Goal: Use online tool/utility: Utilize a website feature to perform a specific function

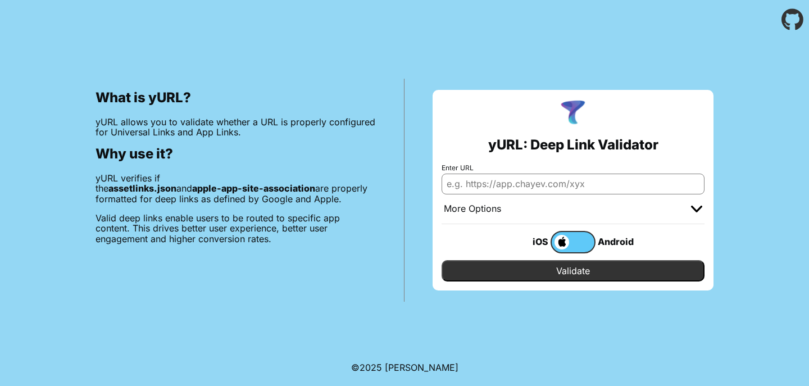
click at [532, 187] on input "Enter URL" at bounding box center [573, 184] width 263 height 20
paste input "[URL][DOMAIN_NAME]"
type input "[URL][DOMAIN_NAME]"
click at [585, 272] on input "Validate" at bounding box center [573, 270] width 263 height 21
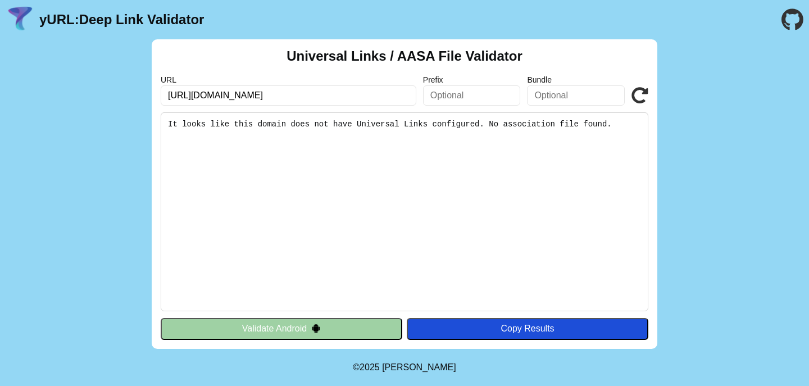
click at [469, 123] on pre "It looks like this domain does not have Universal Links configured. No associat…" at bounding box center [405, 211] width 488 height 199
click at [532, 124] on pre "It looks like this domain does not have Universal Links configured. No associat…" at bounding box center [405, 211] width 488 height 199
click at [358, 92] on input "https://dashboard.2days-sa.com/" at bounding box center [289, 95] width 256 height 20
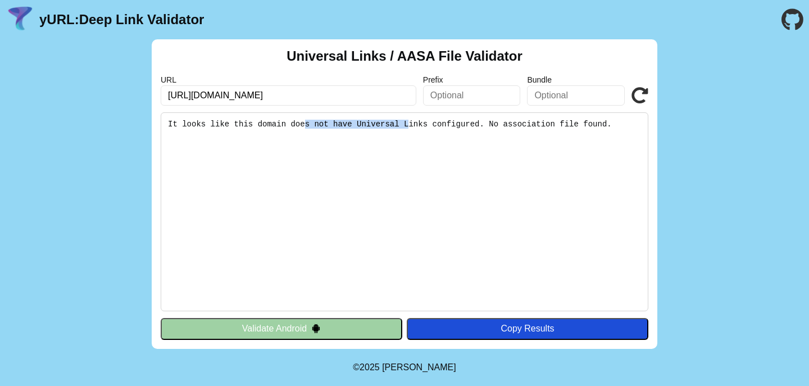
drag, startPoint x: 303, startPoint y: 124, endPoint x: 409, endPoint y: 123, distance: 105.6
click at [409, 123] on pre "It looks like this domain does not have Universal Links configured. No associat…" at bounding box center [405, 211] width 488 height 199
click at [315, 95] on input "https://dashboard.2days-sa.com/" at bounding box center [289, 95] width 256 height 20
click at [316, 95] on input "[URL][DOMAIN_NAME]" at bounding box center [289, 95] width 256 height 20
type input "[URL][DOMAIN_NAME]"
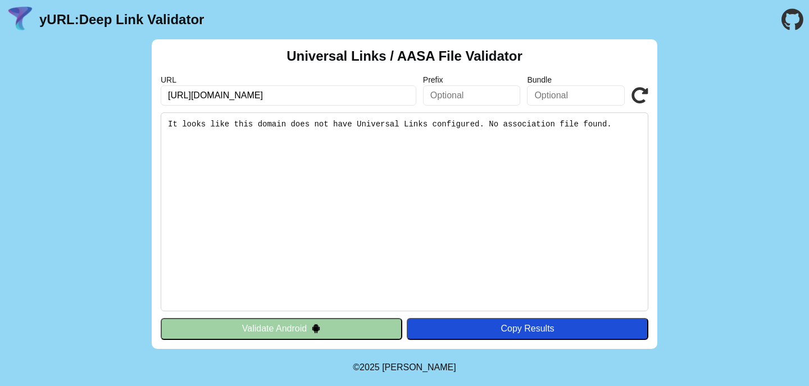
click at [638, 90] on icon at bounding box center [640, 95] width 17 height 17
click at [269, 329] on button "Validate Android" at bounding box center [282, 328] width 242 height 21
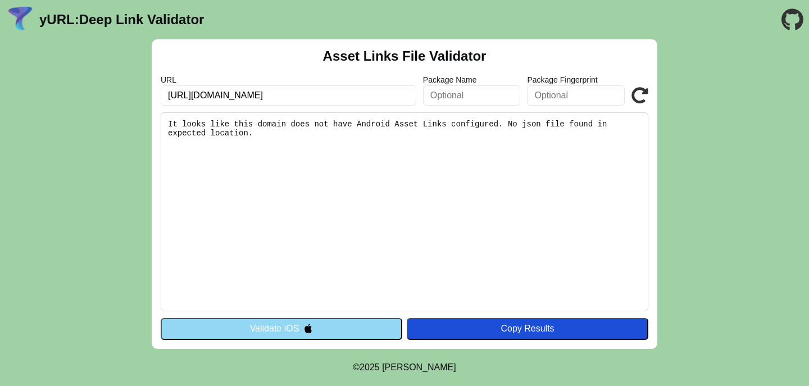
click at [266, 328] on button "Validate iOS" at bounding box center [282, 328] width 242 height 21
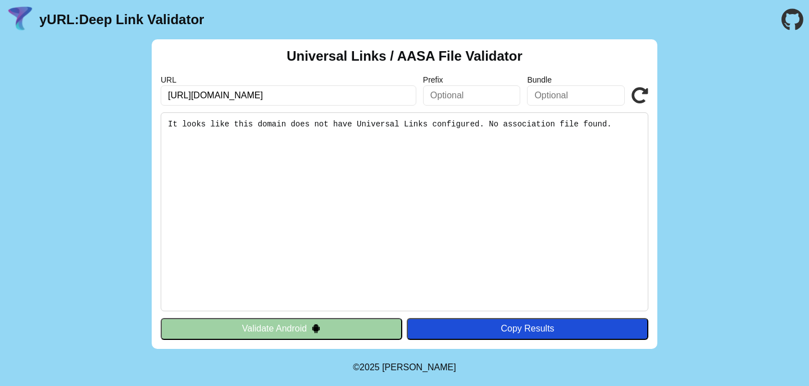
click at [646, 94] on icon at bounding box center [640, 95] width 17 height 17
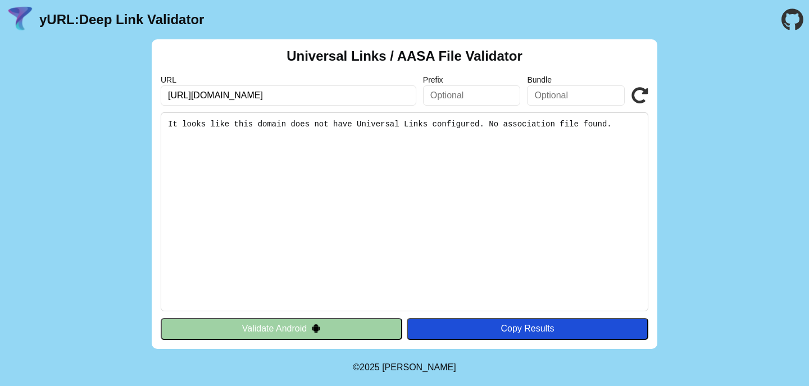
click at [646, 94] on icon at bounding box center [640, 95] width 17 height 17
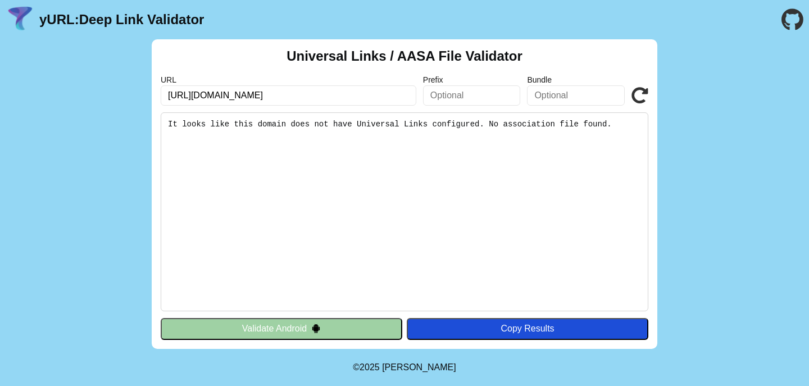
click at [646, 94] on icon at bounding box center [640, 95] width 17 height 17
click at [298, 330] on button "Validate Android" at bounding box center [282, 328] width 242 height 21
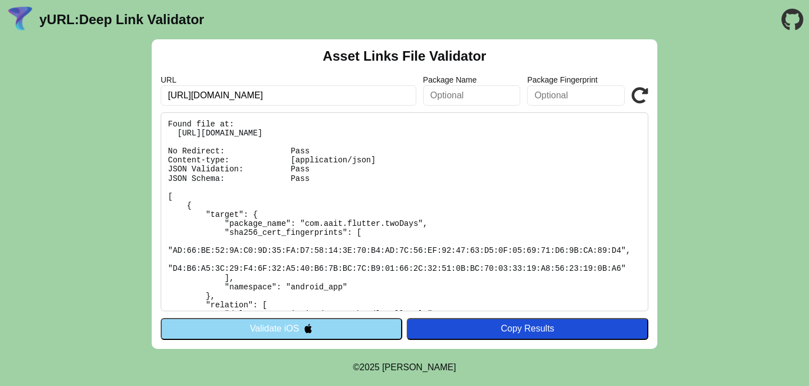
click at [343, 326] on button "Validate iOS" at bounding box center [282, 328] width 242 height 21
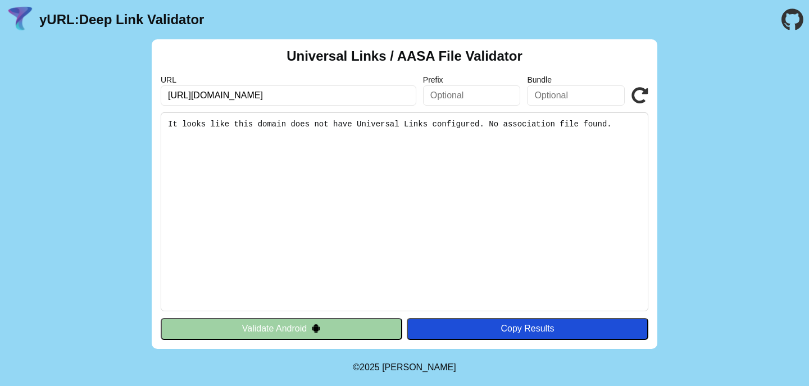
click at [638, 93] on icon at bounding box center [640, 95] width 17 height 17
click at [638, 94] on icon at bounding box center [640, 95] width 17 height 17
click at [274, 333] on button "Validate Android" at bounding box center [282, 328] width 242 height 21
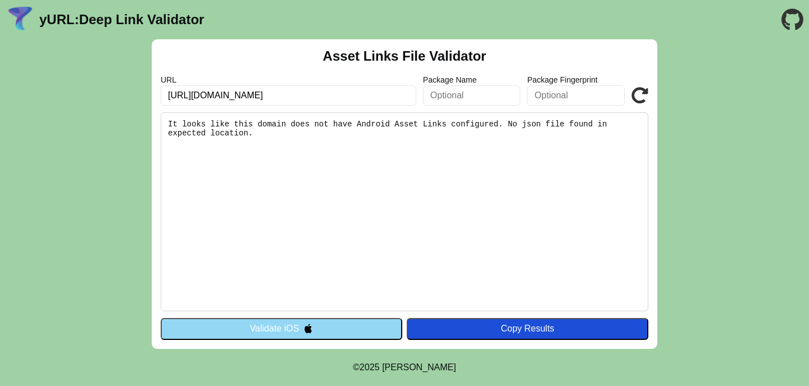
click at [274, 333] on button "Validate iOS" at bounding box center [282, 328] width 242 height 21
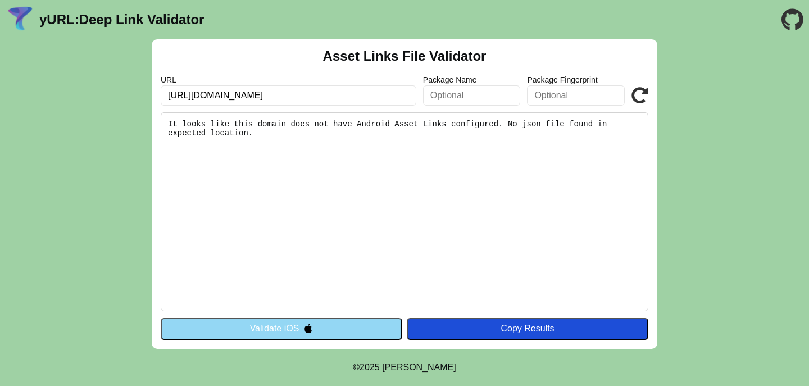
click at [274, 333] on button "Validate iOS" at bounding box center [282, 328] width 242 height 21
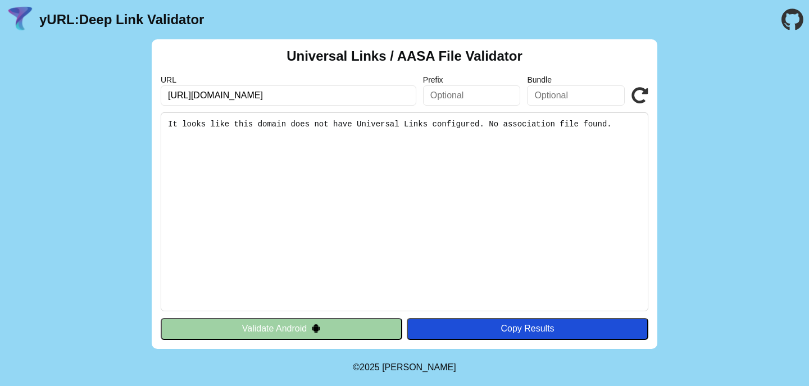
click at [274, 333] on button "Validate Android" at bounding box center [282, 328] width 242 height 21
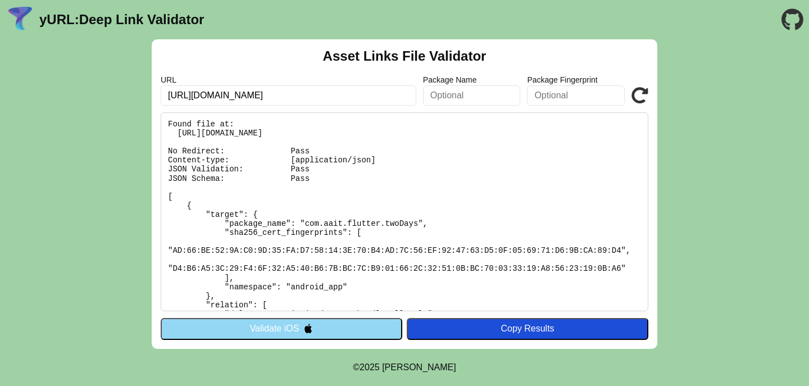
click at [279, 329] on button "Validate iOS" at bounding box center [282, 328] width 242 height 21
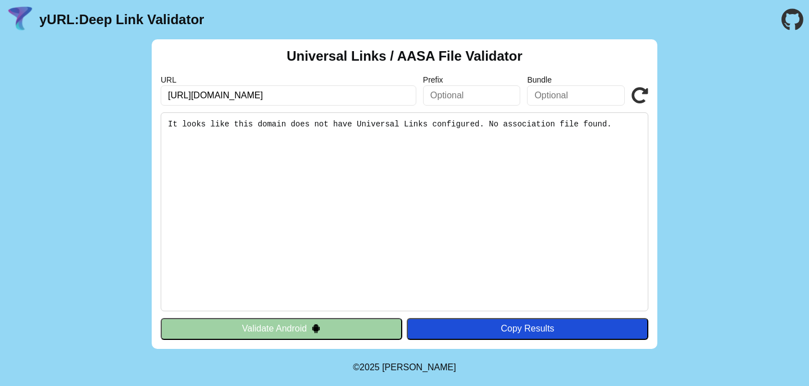
click at [279, 325] on button "Validate Android" at bounding box center [282, 328] width 242 height 21
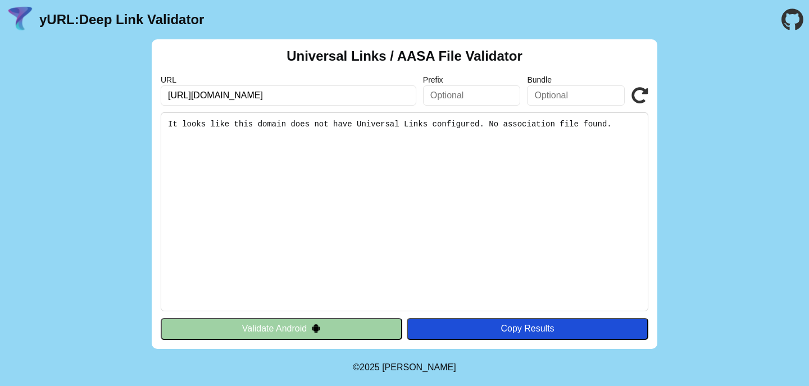
click at [279, 325] on button "Validate Android" at bounding box center [282, 328] width 242 height 21
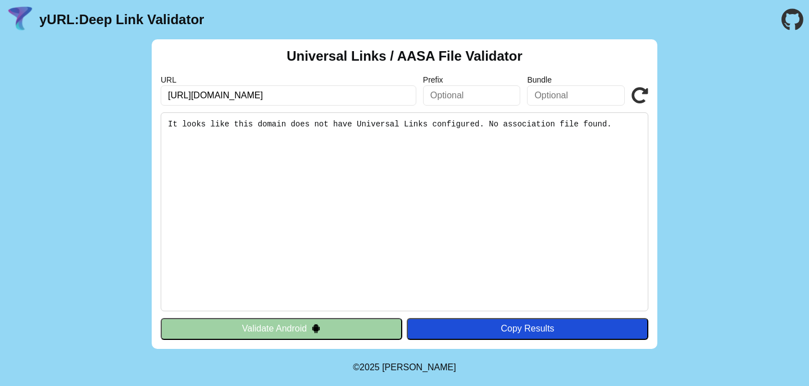
click at [279, 325] on button "Validate Android" at bounding box center [282, 328] width 242 height 21
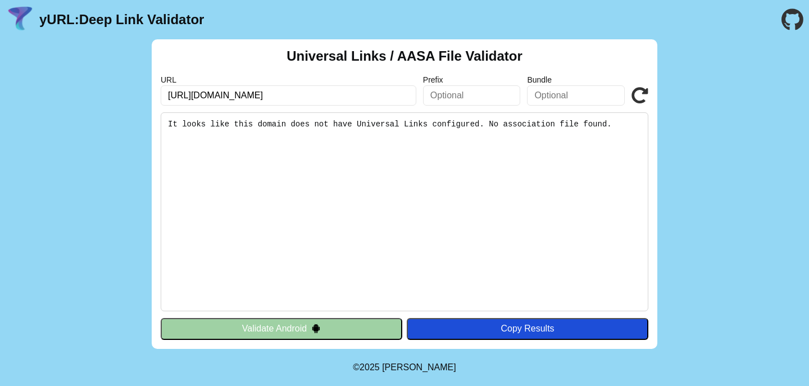
click at [279, 325] on button "Validate Android" at bounding box center [282, 328] width 242 height 21
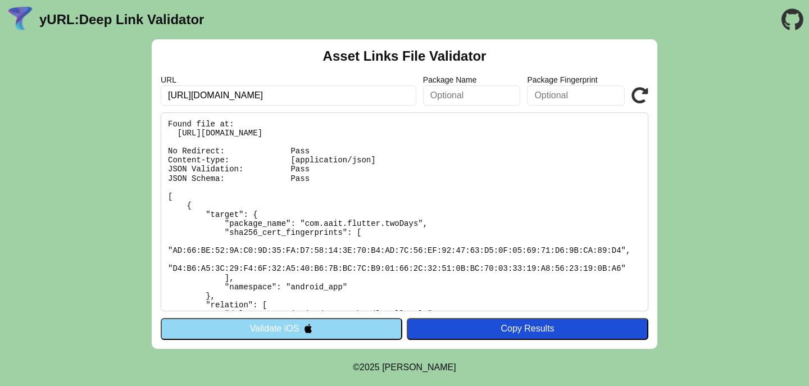
click at [280, 326] on button "Validate iOS" at bounding box center [282, 328] width 242 height 21
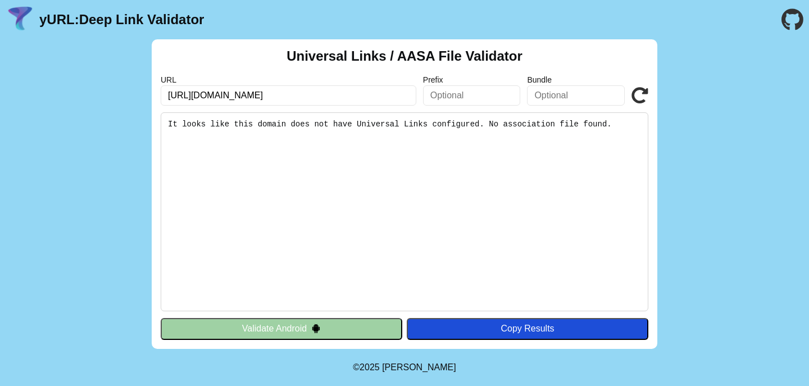
click at [282, 329] on button "Validate Android" at bounding box center [282, 328] width 242 height 21
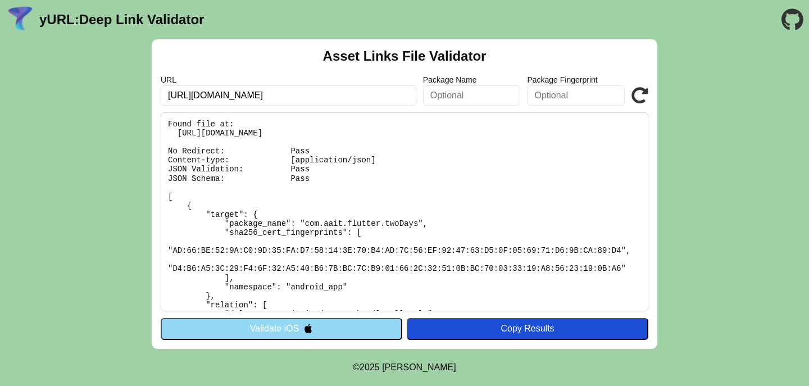
click at [282, 329] on button "Validate iOS" at bounding box center [282, 328] width 242 height 21
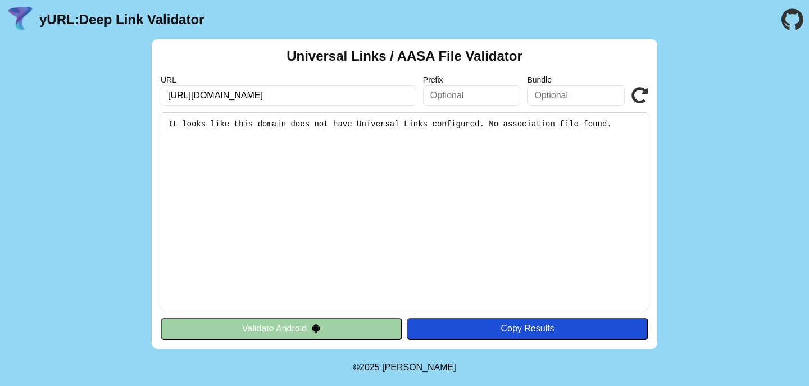
click at [296, 329] on button "Validate Android" at bounding box center [282, 328] width 242 height 21
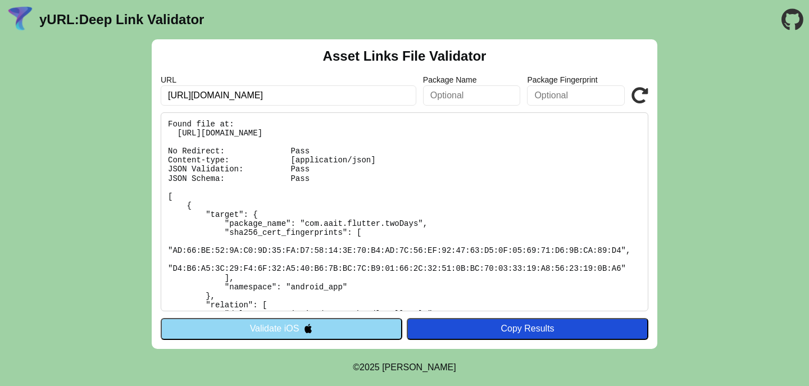
click at [280, 324] on button "Validate iOS" at bounding box center [282, 328] width 242 height 21
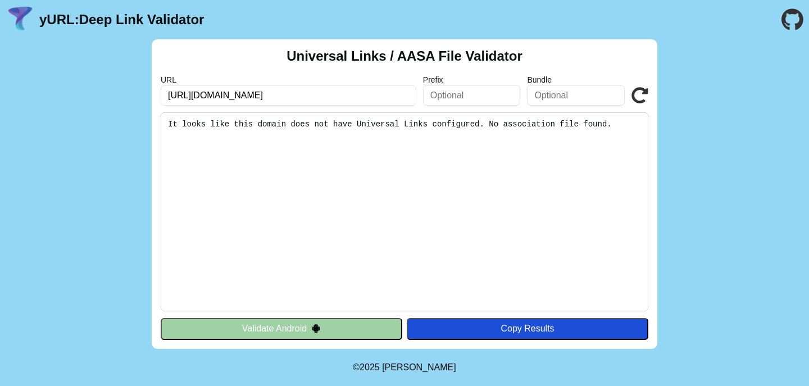
click at [638, 92] on icon at bounding box center [640, 95] width 17 height 17
click at [637, 92] on icon at bounding box center [640, 95] width 17 height 17
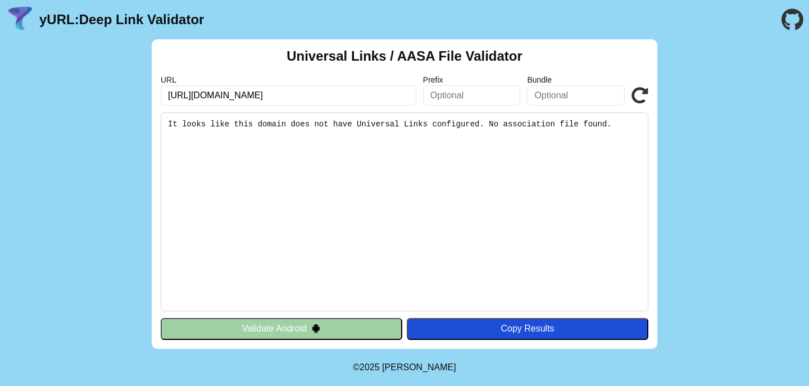
click at [637, 92] on icon at bounding box center [640, 95] width 17 height 17
click at [306, 326] on button "Validate Android" at bounding box center [282, 328] width 242 height 21
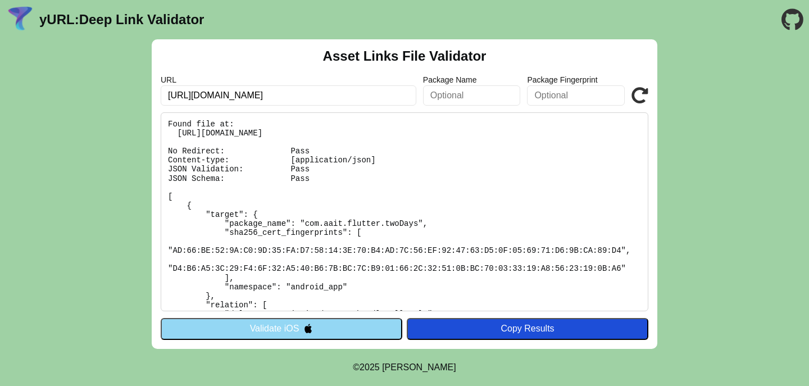
click at [278, 324] on button "Validate iOS" at bounding box center [282, 328] width 242 height 21
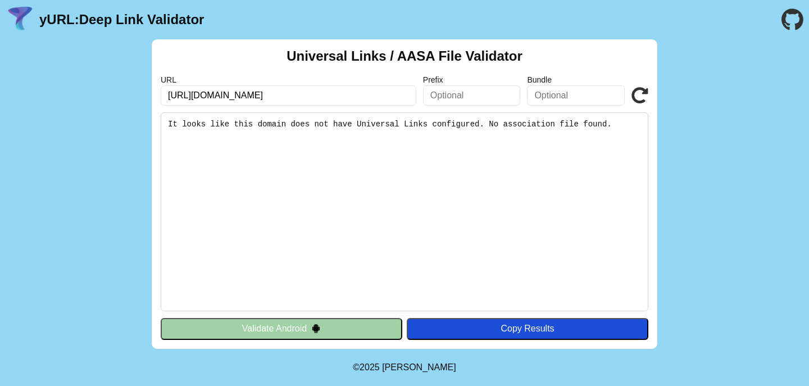
click at [638, 92] on icon at bounding box center [640, 95] width 17 height 17
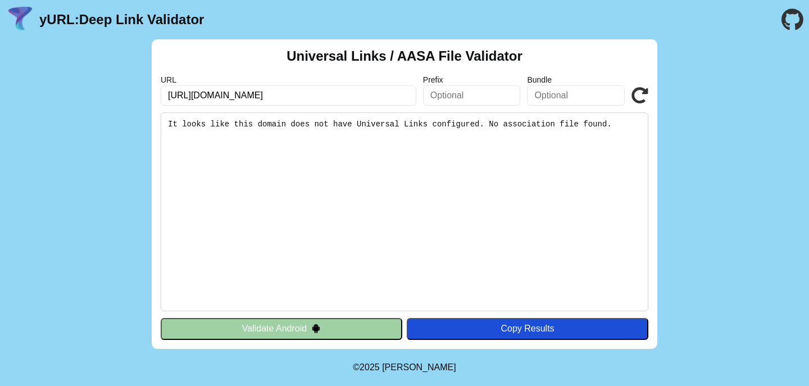
click at [638, 92] on icon at bounding box center [640, 95] width 17 height 17
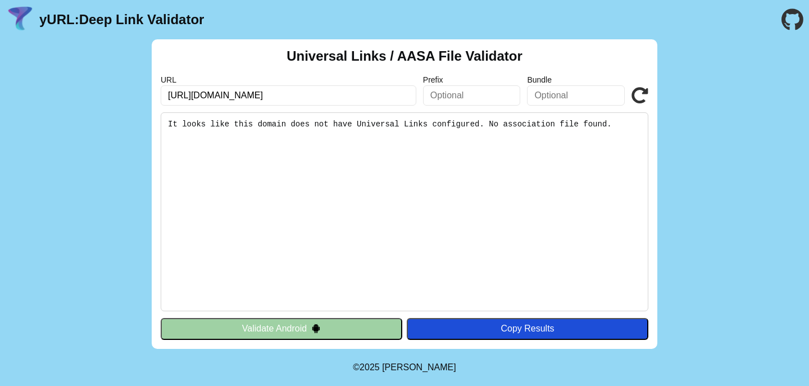
click at [638, 92] on icon at bounding box center [640, 95] width 17 height 17
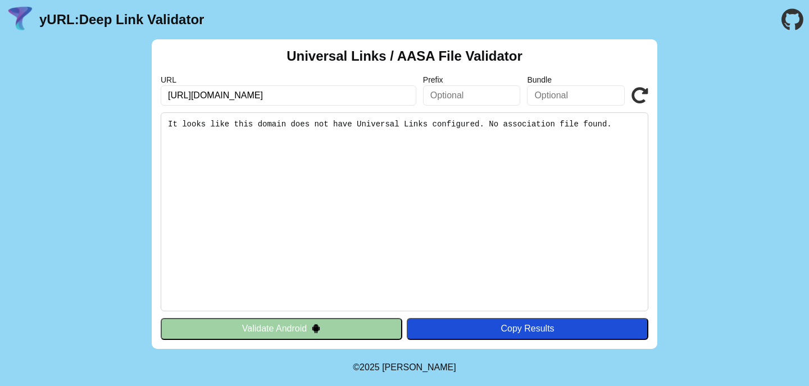
click at [638, 92] on icon at bounding box center [640, 95] width 17 height 17
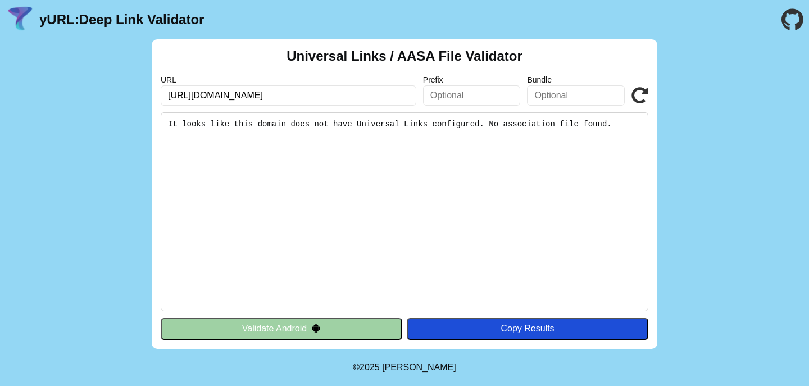
click at [638, 92] on icon at bounding box center [640, 95] width 17 height 17
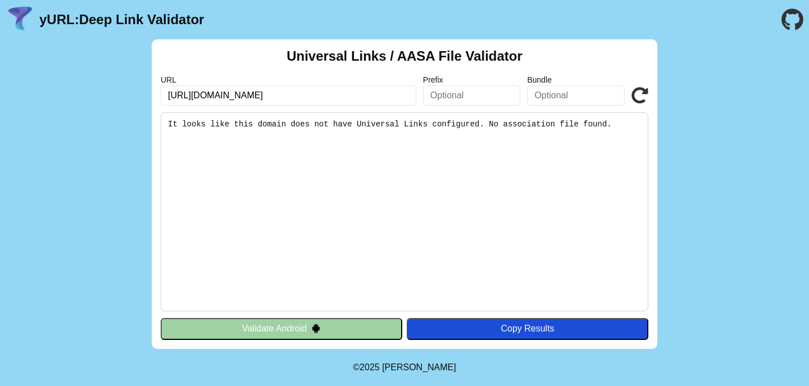
click at [638, 92] on icon at bounding box center [640, 95] width 17 height 17
click at [269, 328] on button "Validate Android" at bounding box center [282, 328] width 242 height 21
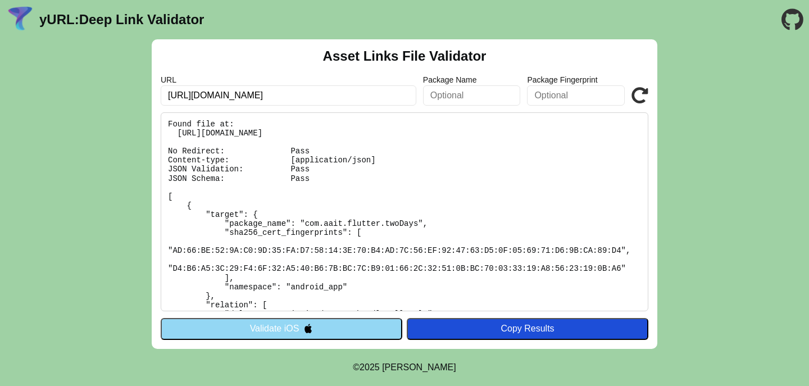
click at [276, 330] on button "Validate iOS" at bounding box center [282, 328] width 242 height 21
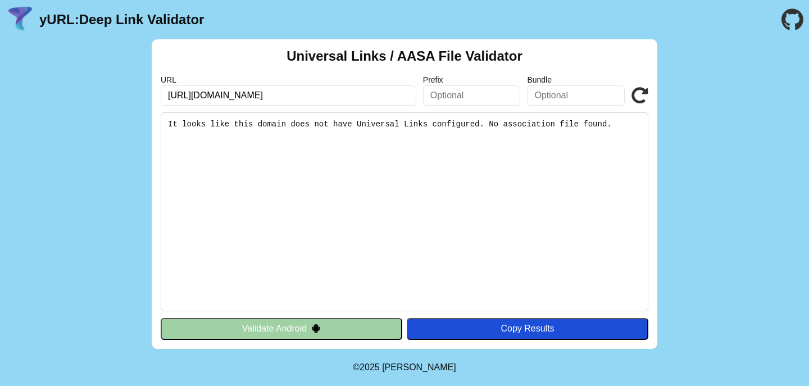
click at [638, 99] on icon at bounding box center [640, 95] width 17 height 17
click at [270, 321] on button "Validate Android" at bounding box center [282, 328] width 242 height 21
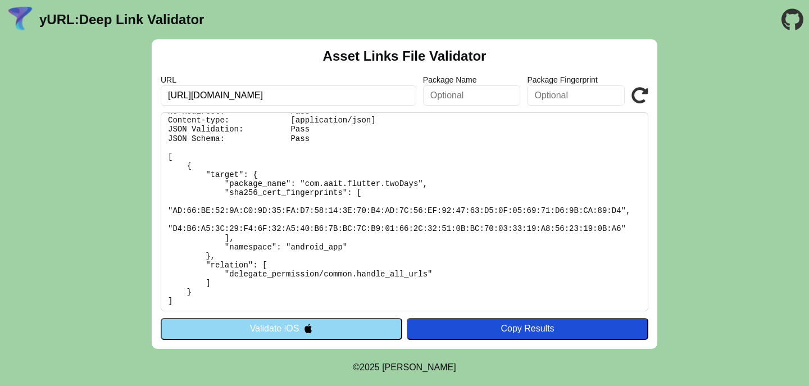
scroll to position [42, 0]
click at [285, 321] on button "Validate iOS" at bounding box center [282, 328] width 242 height 21
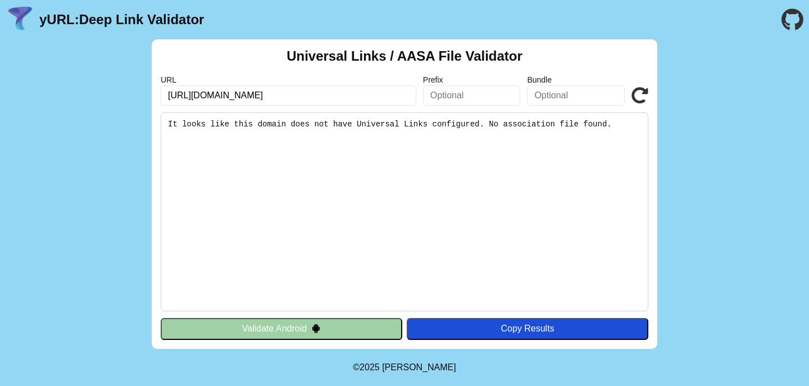
click at [641, 91] on icon at bounding box center [640, 95] width 17 height 17
click at [639, 92] on icon at bounding box center [640, 95] width 17 height 17
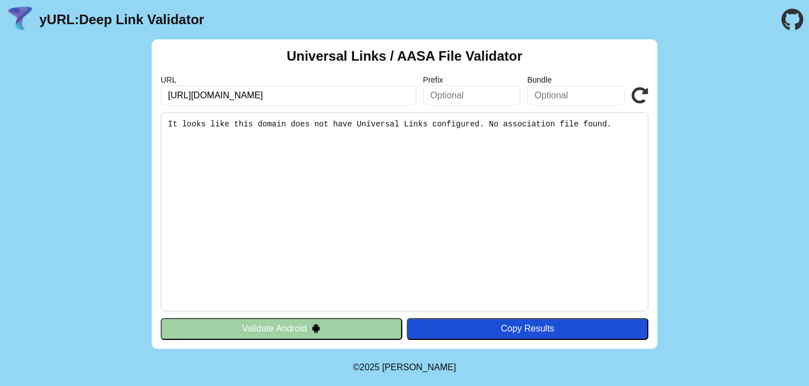
click at [639, 92] on icon at bounding box center [640, 95] width 17 height 17
click at [304, 328] on button "Validate Android" at bounding box center [282, 328] width 242 height 21
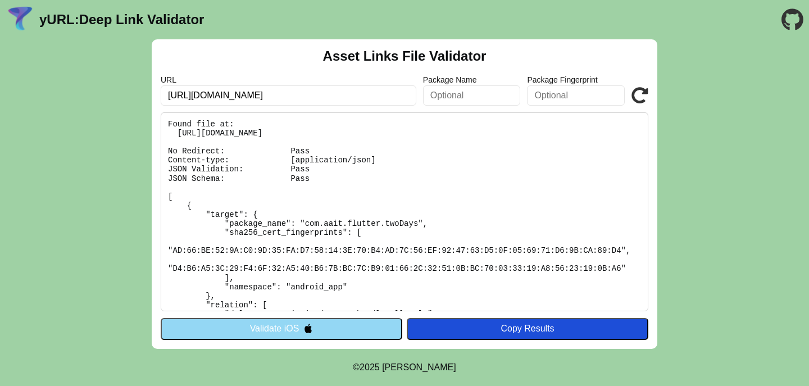
click at [640, 88] on icon at bounding box center [640, 95] width 17 height 17
click at [641, 88] on icon at bounding box center [640, 95] width 17 height 17
click at [290, 324] on button "Validate iOS" at bounding box center [282, 328] width 242 height 21
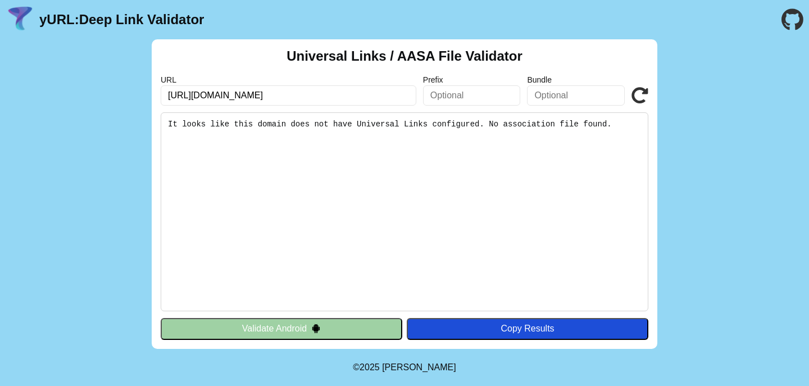
click at [639, 93] on icon at bounding box center [640, 95] width 17 height 17
click at [639, 92] on icon at bounding box center [640, 95] width 17 height 17
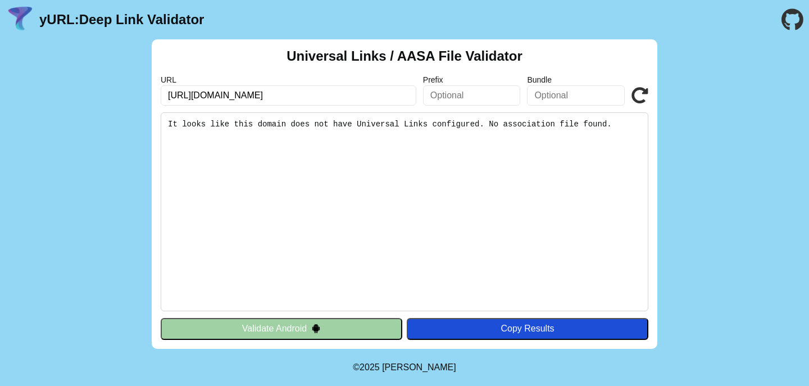
click at [639, 92] on icon at bounding box center [640, 95] width 17 height 17
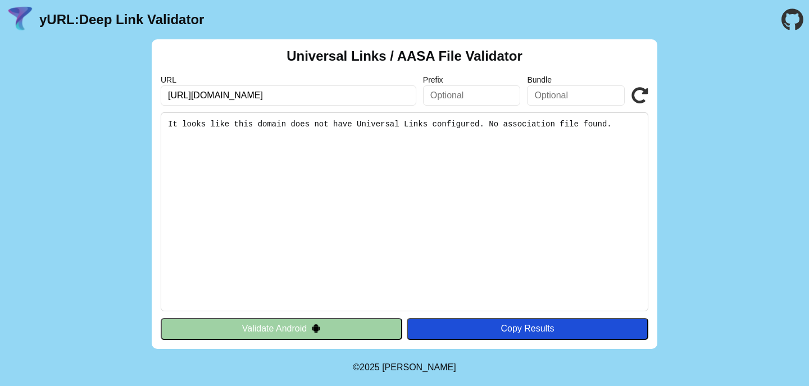
click at [642, 93] on icon at bounding box center [640, 95] width 17 height 17
click at [292, 328] on button "Validate Android" at bounding box center [282, 328] width 242 height 21
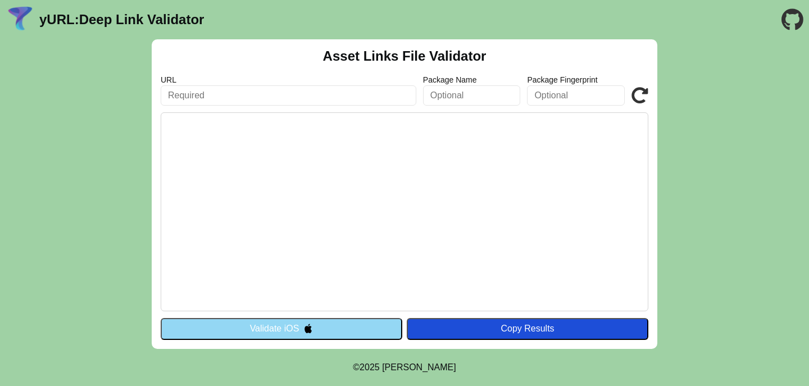
click at [295, 96] on input "text" at bounding box center [289, 95] width 256 height 20
type input "[URL][DOMAIN_NAME]"
click at [403, 190] on pre at bounding box center [405, 211] width 488 height 199
click at [329, 96] on input "[URL][DOMAIN_NAME]" at bounding box center [289, 95] width 256 height 20
click at [344, 94] on input "[URL][DOMAIN_NAME]" at bounding box center [289, 95] width 256 height 20
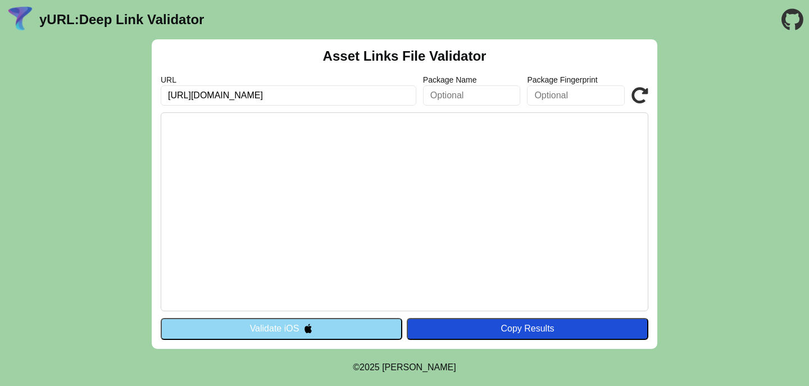
click at [299, 328] on button "Validate iOS" at bounding box center [282, 328] width 242 height 21
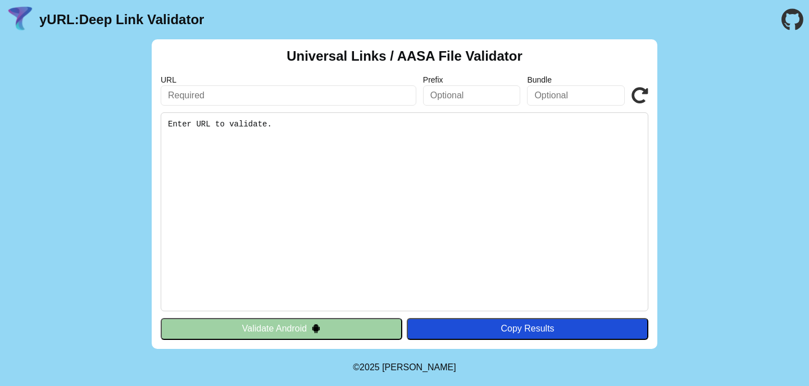
click at [400, 87] on input "text" at bounding box center [289, 95] width 256 height 20
paste input "application/json content type"
type input "application/json content type"
click at [384, 100] on input "text" at bounding box center [289, 95] width 256 height 20
type input "[URL][DOMAIN_NAME]"
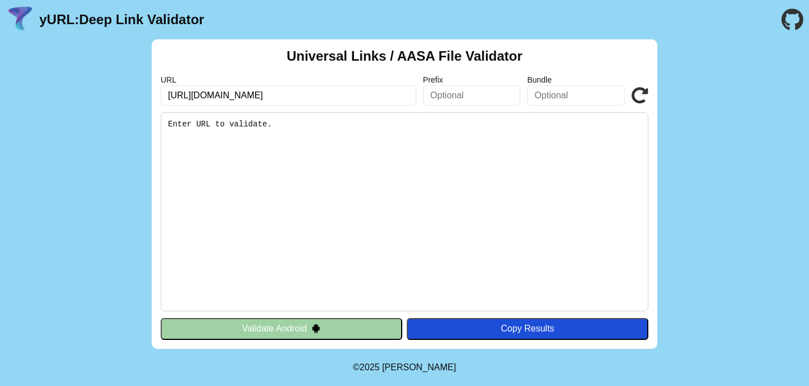
click button "Validate" at bounding box center [0, 0] width 0 height 0
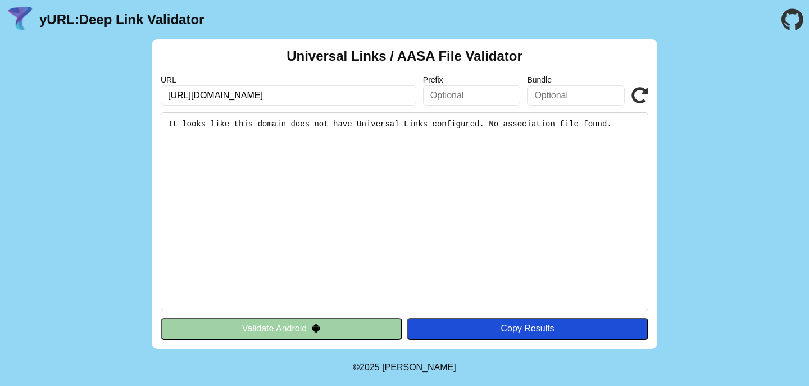
click at [323, 203] on pre "It looks like this domain does not have Universal Links configured. No associat…" at bounding box center [405, 211] width 488 height 199
click at [278, 330] on button "Validate Android" at bounding box center [282, 328] width 242 height 21
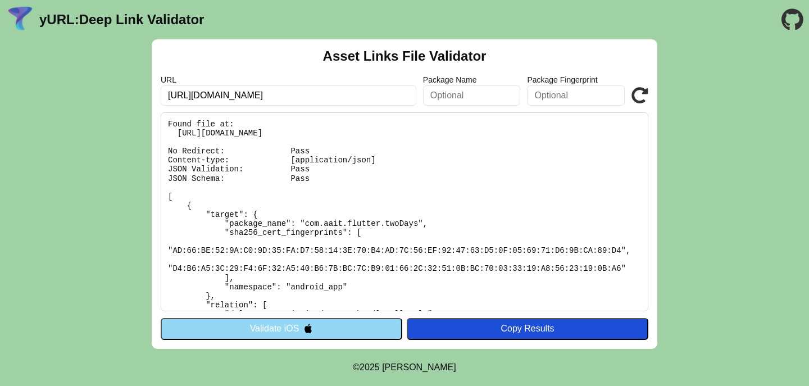
scroll to position [42, 0]
click at [292, 326] on button "Validate iOS" at bounding box center [282, 328] width 242 height 21
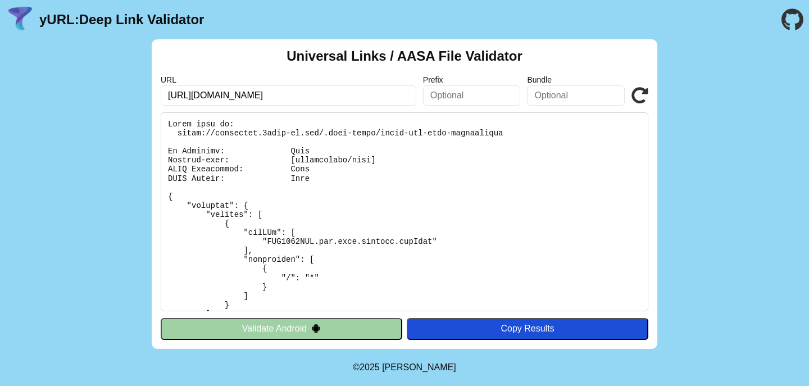
click at [293, 327] on button "Validate Android" at bounding box center [282, 328] width 242 height 21
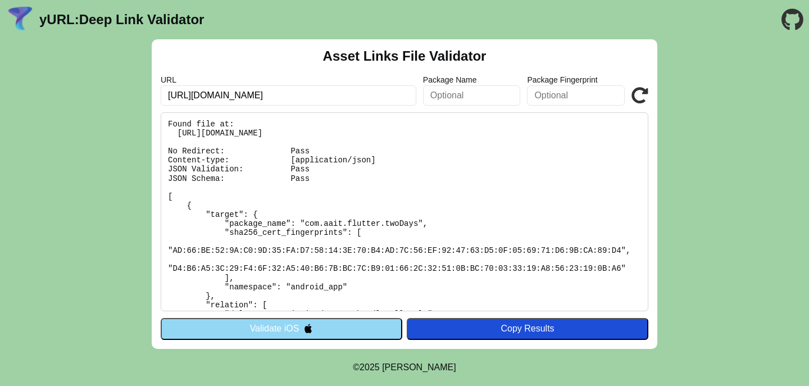
click at [293, 327] on button "Validate iOS" at bounding box center [282, 328] width 242 height 21
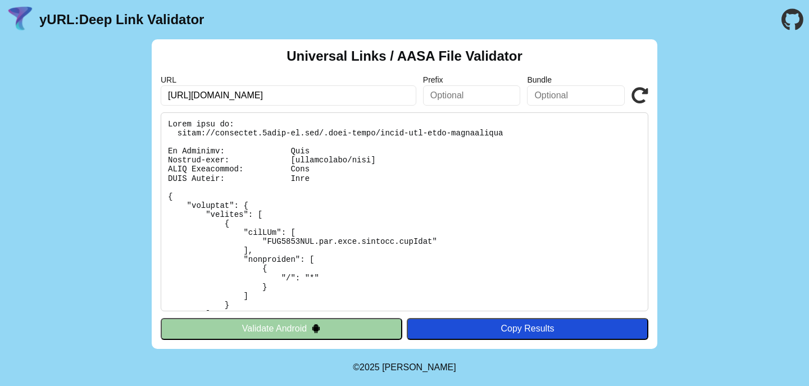
drag, startPoint x: 300, startPoint y: 95, endPoint x: 196, endPoint y: 99, distance: 103.5
click at [196, 99] on input "[URL][DOMAIN_NAME]" at bounding box center [289, 95] width 256 height 20
click at [287, 329] on button "Validate Android" at bounding box center [282, 328] width 242 height 21
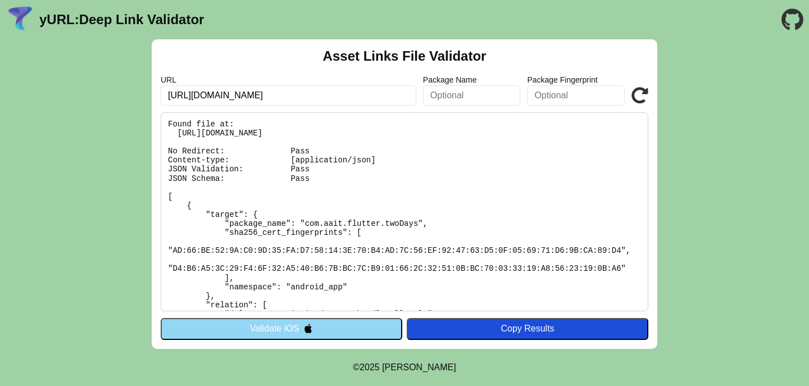
click at [285, 329] on button "Validate iOS" at bounding box center [282, 328] width 242 height 21
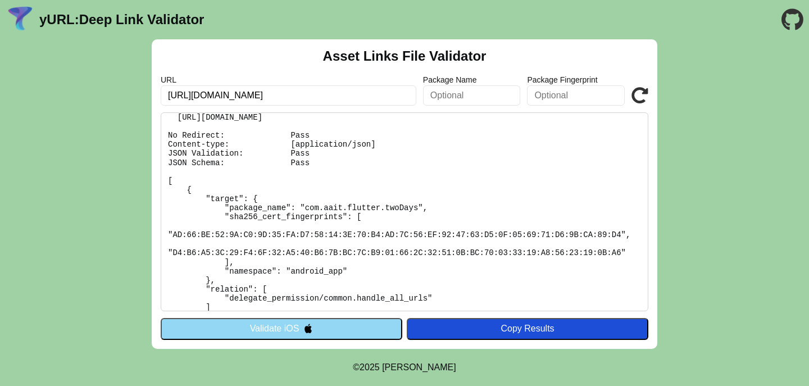
scroll to position [18, 0]
